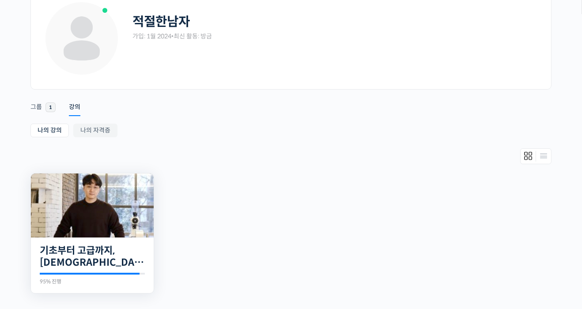
click at [137, 224] on img at bounding box center [92, 206] width 123 height 64
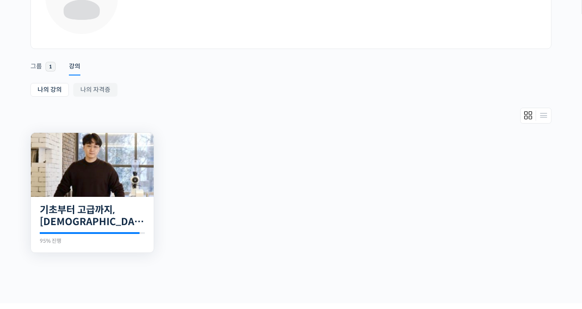
scroll to position [102, 0]
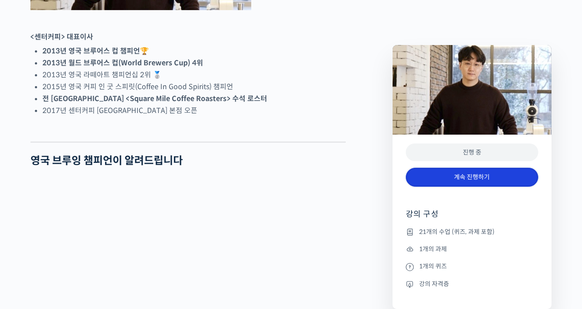
click at [509, 179] on link "계속 진행하기" at bounding box center [472, 177] width 132 height 19
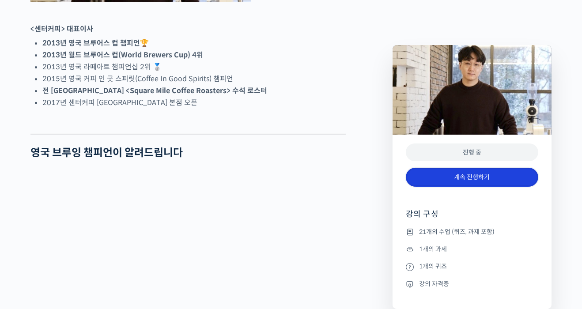
click at [507, 177] on link "계속 진행하기" at bounding box center [472, 177] width 132 height 19
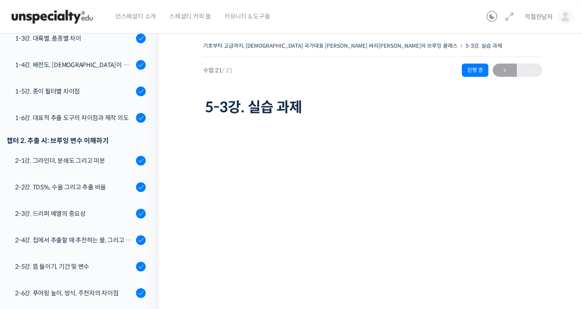
scroll to position [212, 0]
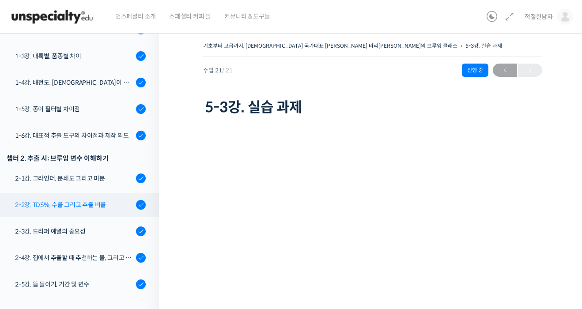
click at [104, 200] on div "2-2강. TDS%, 수율 그리고 추출 비율" at bounding box center [74, 205] width 118 height 10
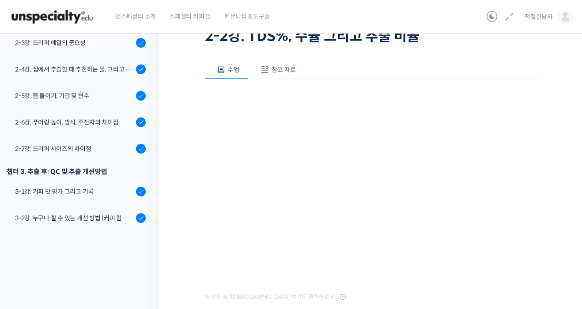
scroll to position [75, 0]
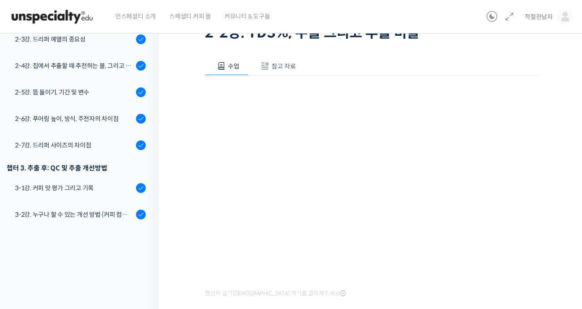
click at [563, 209] on div "기초부터 고급까지, 영국 국가대표 박상호 바리스타의 브루잉 클래스 2-2강. TDS%, 수율 그리고 추출 비율 완료함 수…" at bounding box center [373, 155] width 428 height 407
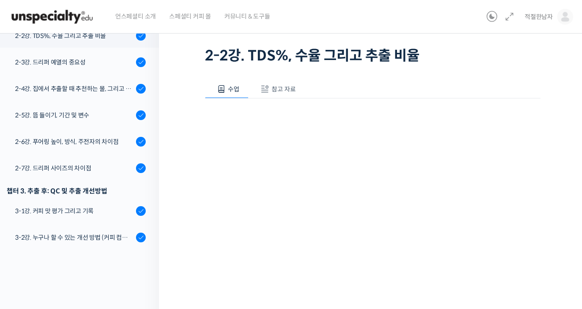
scroll to position [36, 0]
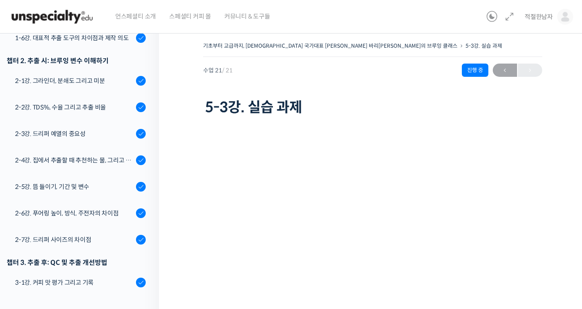
scroll to position [309, 0]
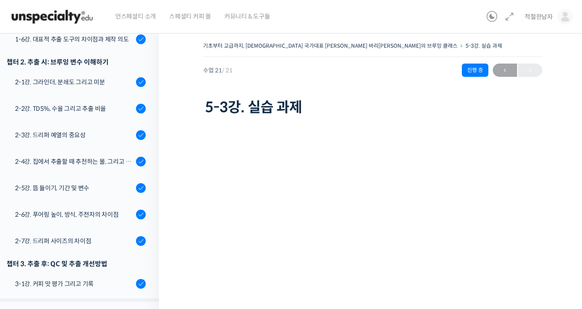
click at [47, 299] on link "3-2강. 누구나 할 수 있는 개선 방법 (커피 컴퍼스)" at bounding box center [77, 311] width 163 height 24
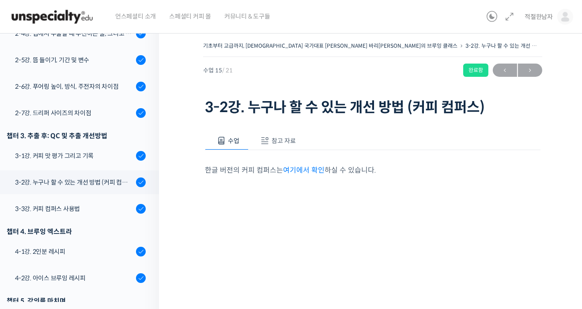
scroll to position [3, 0]
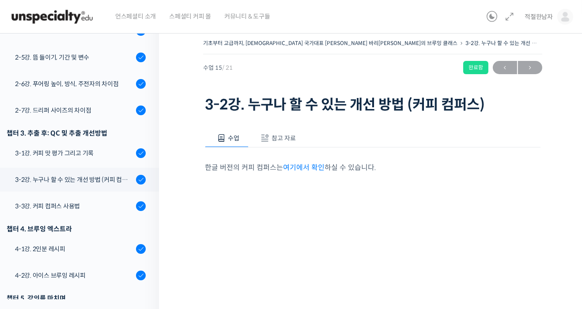
click at [283, 166] on link "여기에서 확인" at bounding box center [304, 167] width 42 height 9
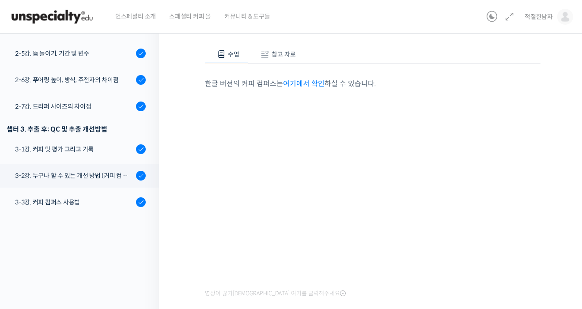
scroll to position [343, 0]
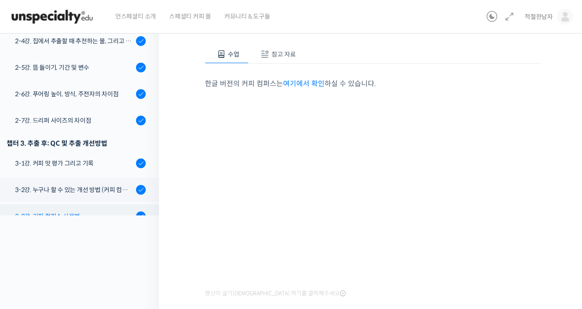
click at [104, 204] on link "3-3강. 커피 컴퍼스 사용법" at bounding box center [77, 216] width 163 height 24
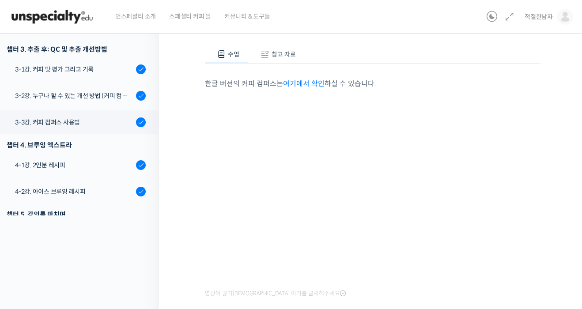
scroll to position [67, 0]
